Goal: Task Accomplishment & Management: Manage account settings

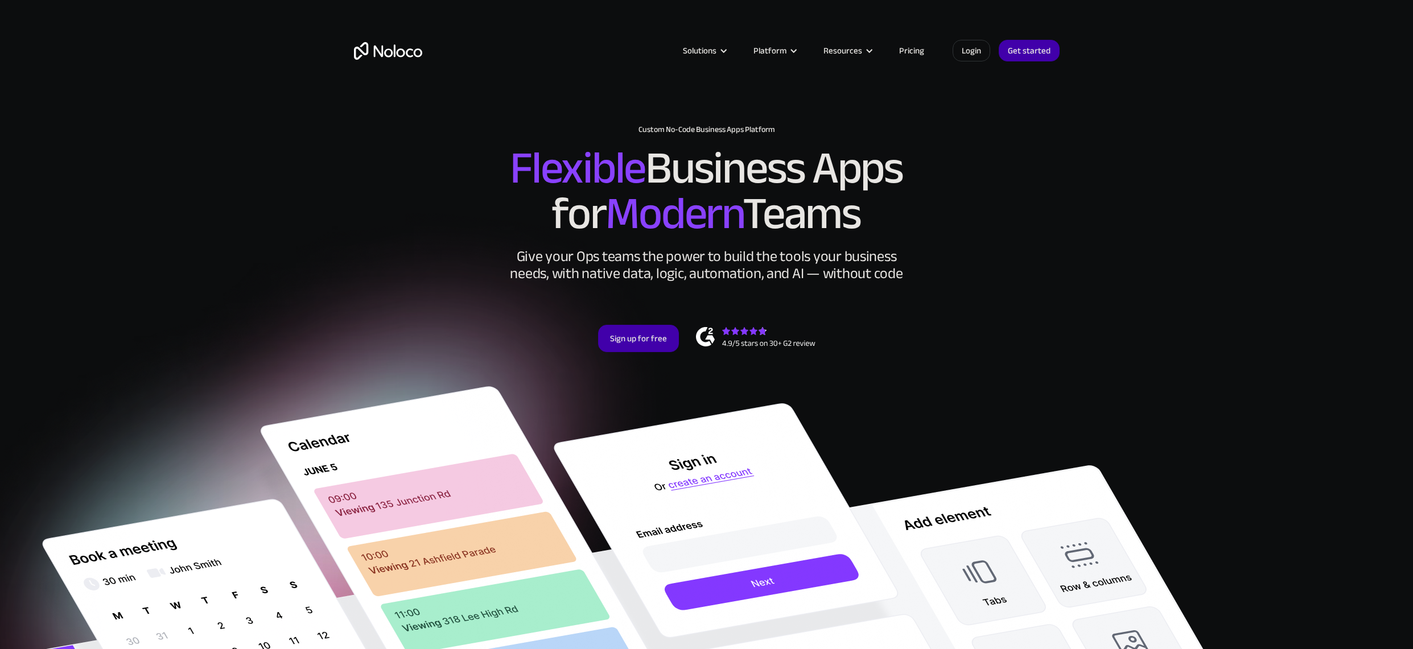
click at [968, 48] on link "Login" at bounding box center [972, 51] width 38 height 22
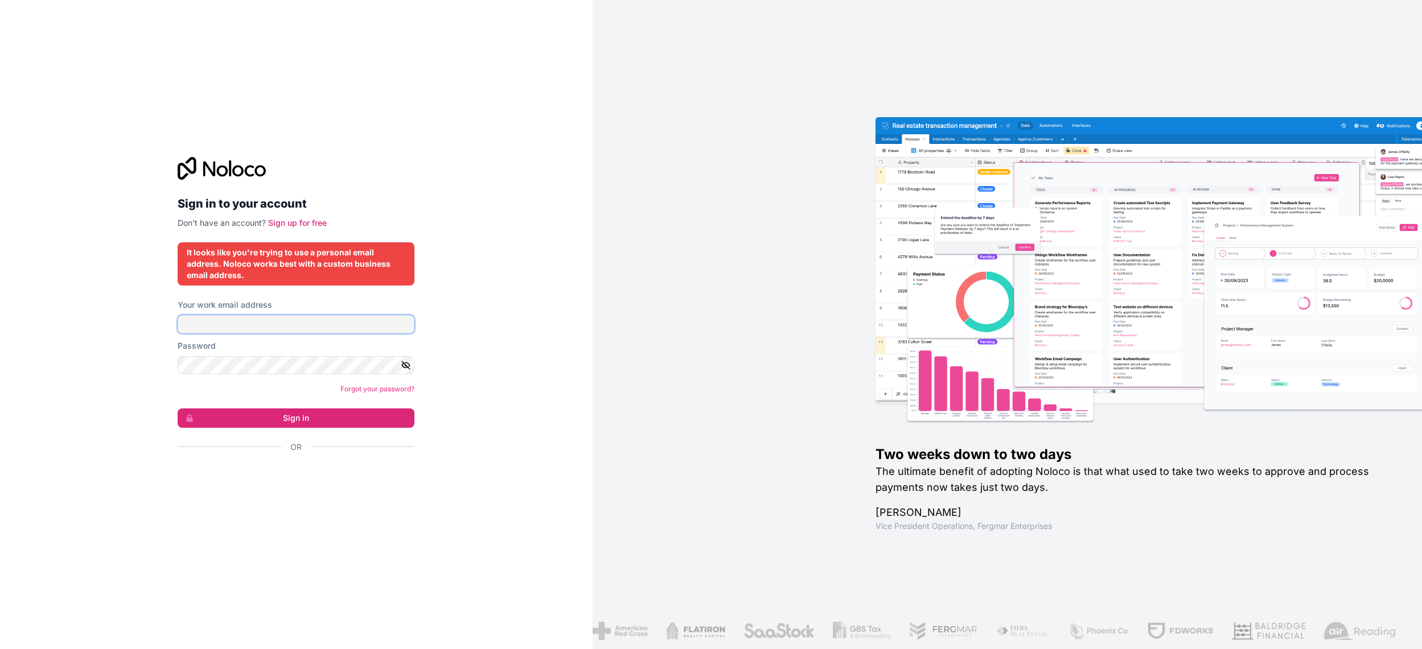
click at [227, 327] on input "Your work email address" at bounding box center [296, 324] width 237 height 18
click at [0, 649] on com-1password-button at bounding box center [0, 649] width 0 height 0
click at [312, 327] on input "Your work email address" at bounding box center [296, 324] width 237 height 18
type input "conor@edgetap.ai"
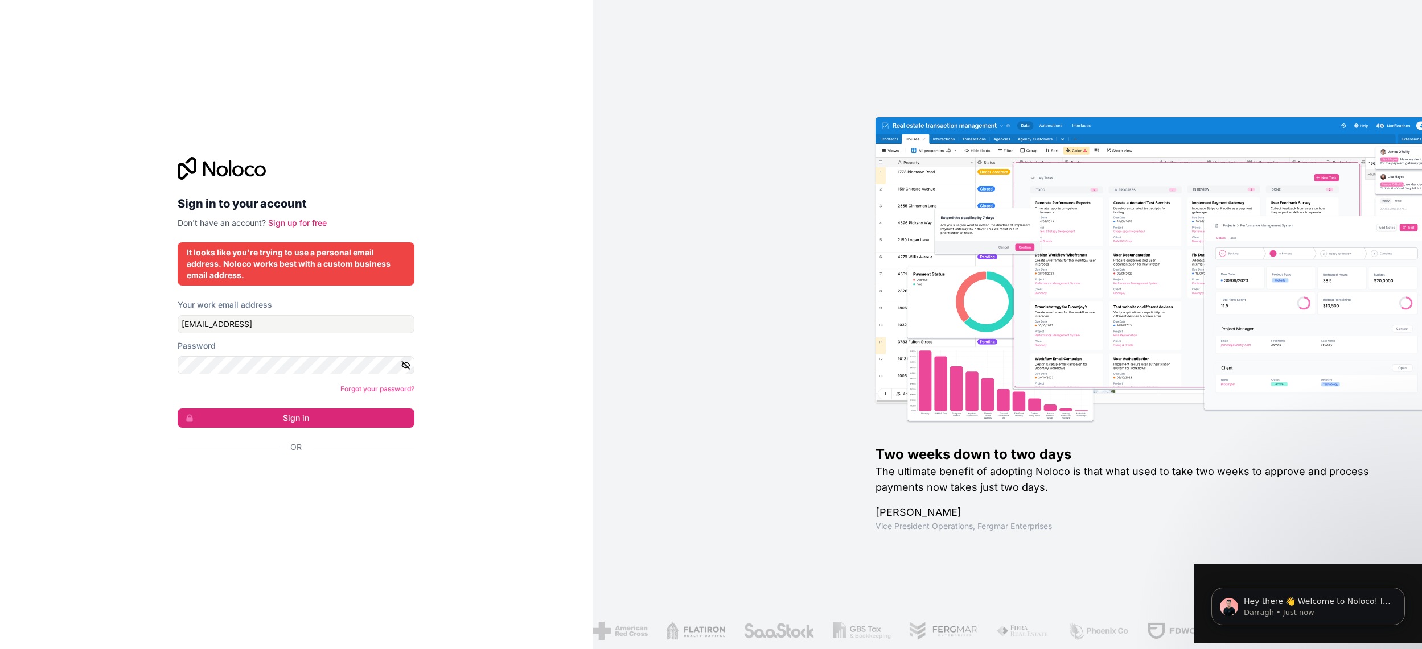
click at [488, 381] on div "Sign in to your account Don't have an account? Sign up for free It looks like y…" at bounding box center [296, 324] width 592 height 649
click at [457, 378] on div "Sign in to your account Don't have an account? Sign up for free It looks like y…" at bounding box center [296, 324] width 592 height 649
click at [356, 388] on link "Forgot your password?" at bounding box center [377, 389] width 74 height 9
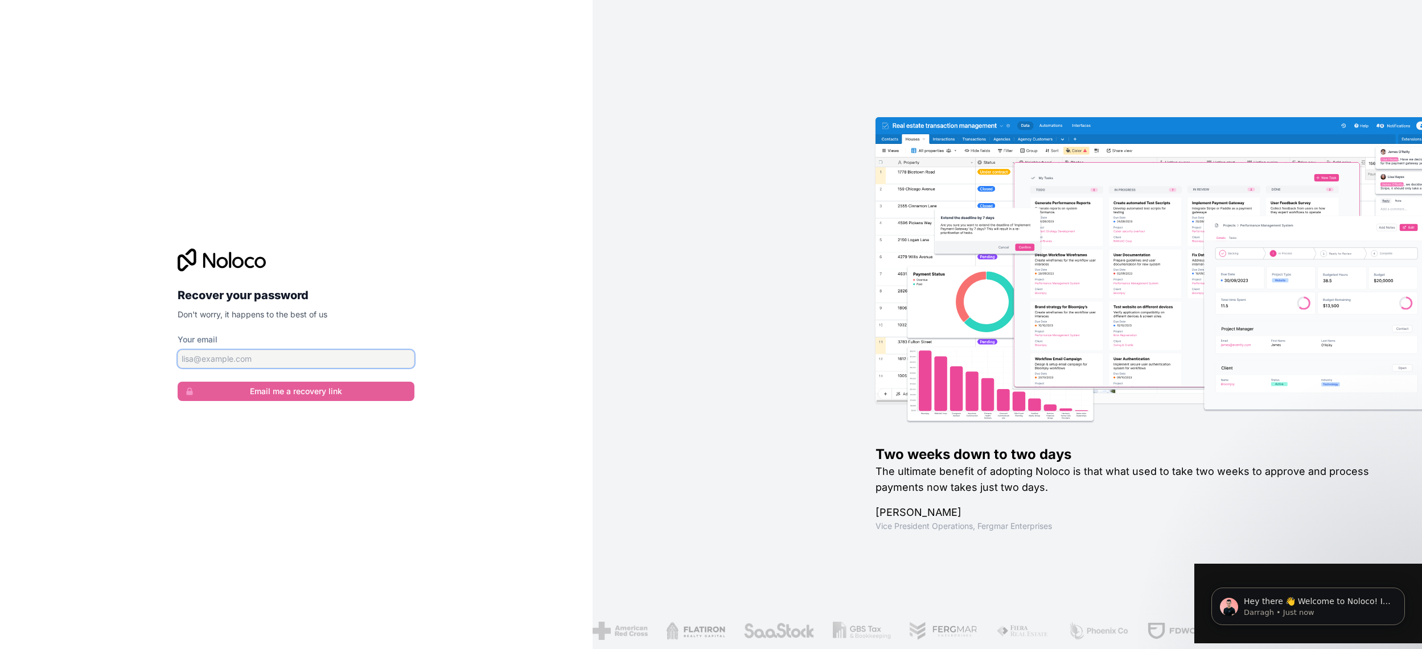
click at [224, 358] on input "Your email" at bounding box center [296, 359] width 237 height 18
type input "conor@edgetap.ai"
click at [178, 382] on button "Email me a recovery link" at bounding box center [296, 391] width 237 height 19
